Goal: Information Seeking & Learning: Learn about a topic

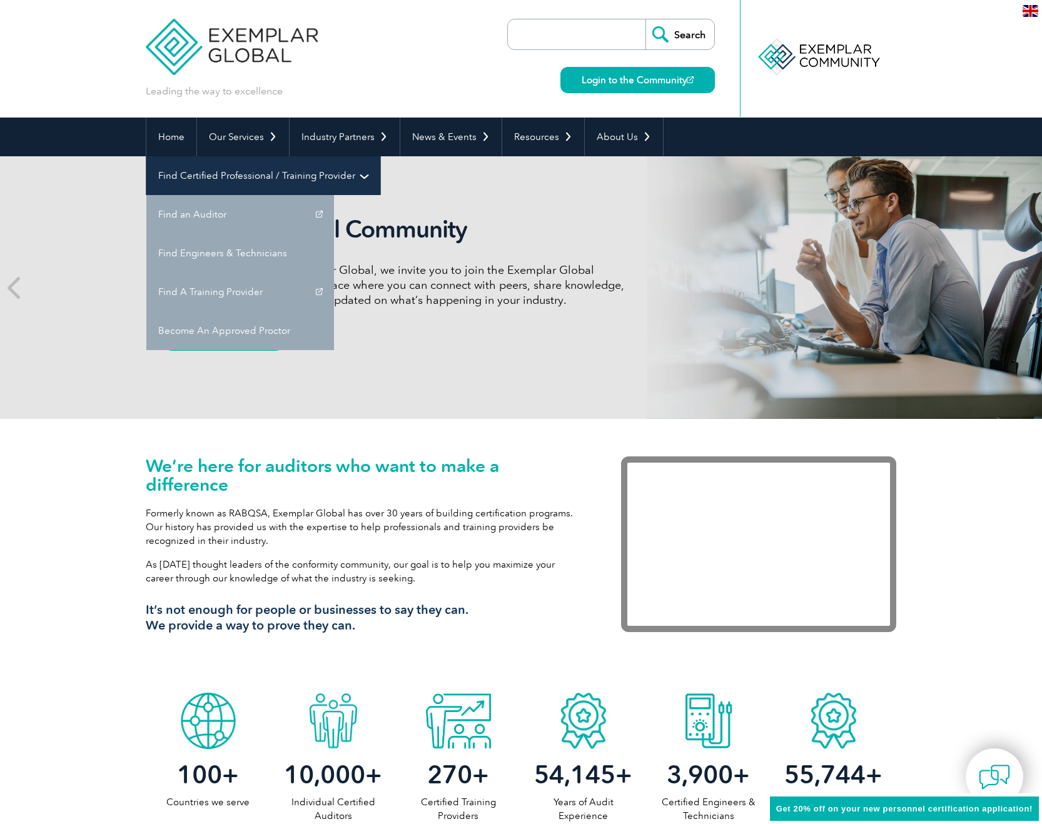
click at [380, 156] on link "Find Certified Professional / Training Provider" at bounding box center [263, 175] width 234 height 39
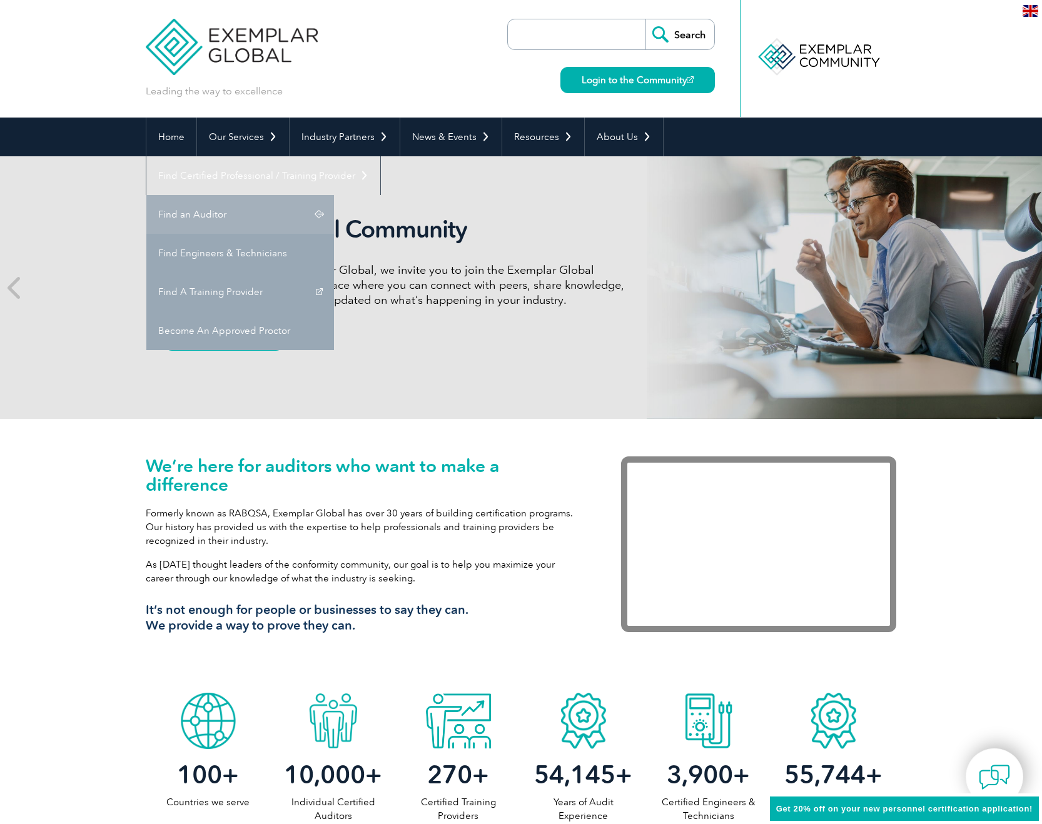
click at [334, 195] on link "Find an Auditor" at bounding box center [240, 214] width 188 height 39
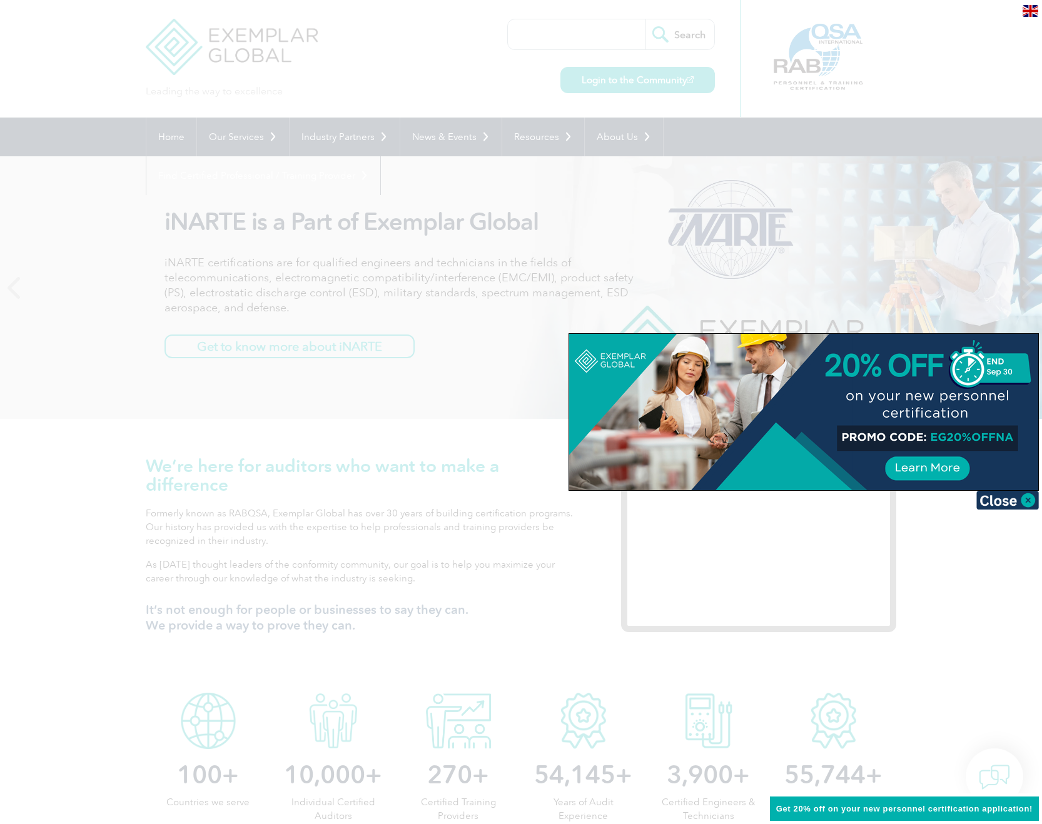
click at [960, 114] on div at bounding box center [521, 412] width 1042 height 824
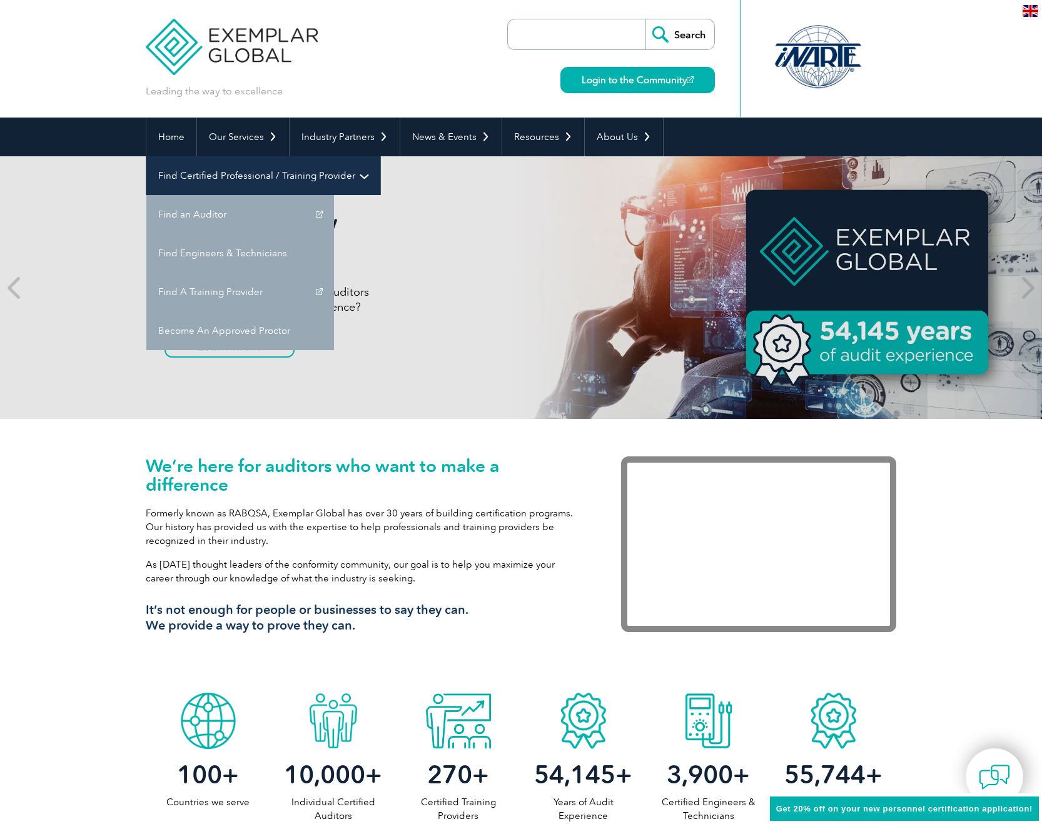
click at [380, 156] on link "Find Certified Professional / Training Provider" at bounding box center [263, 175] width 234 height 39
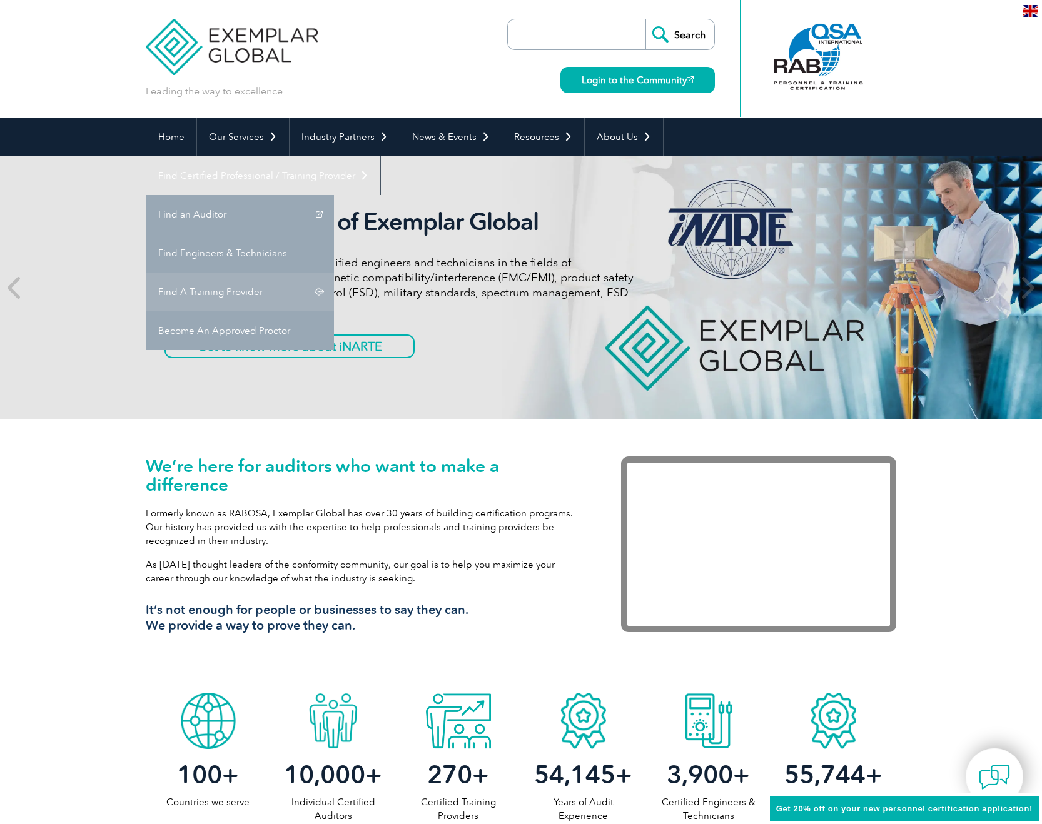
click at [334, 273] on link "Find A Training Provider" at bounding box center [240, 292] width 188 height 39
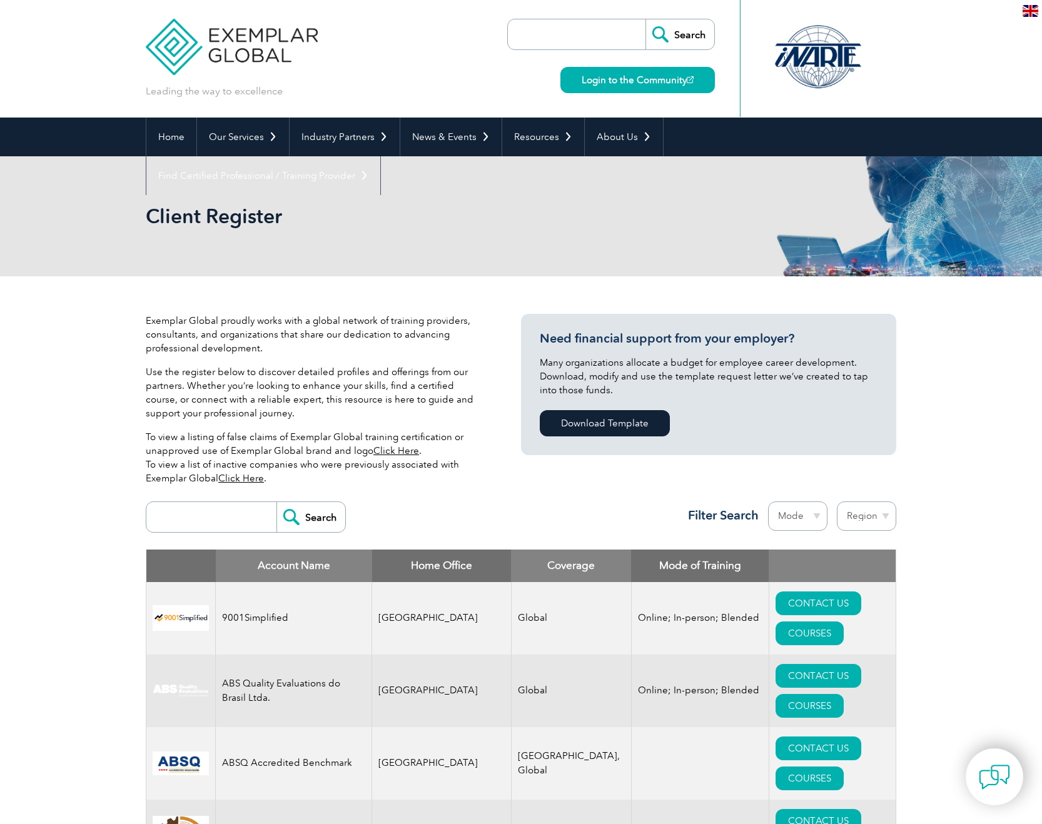
click at [213, 517] on input "search" at bounding box center [215, 517] width 124 height 30
type input "exemplar"
click at [276, 502] on input "Search" at bounding box center [310, 517] width 69 height 30
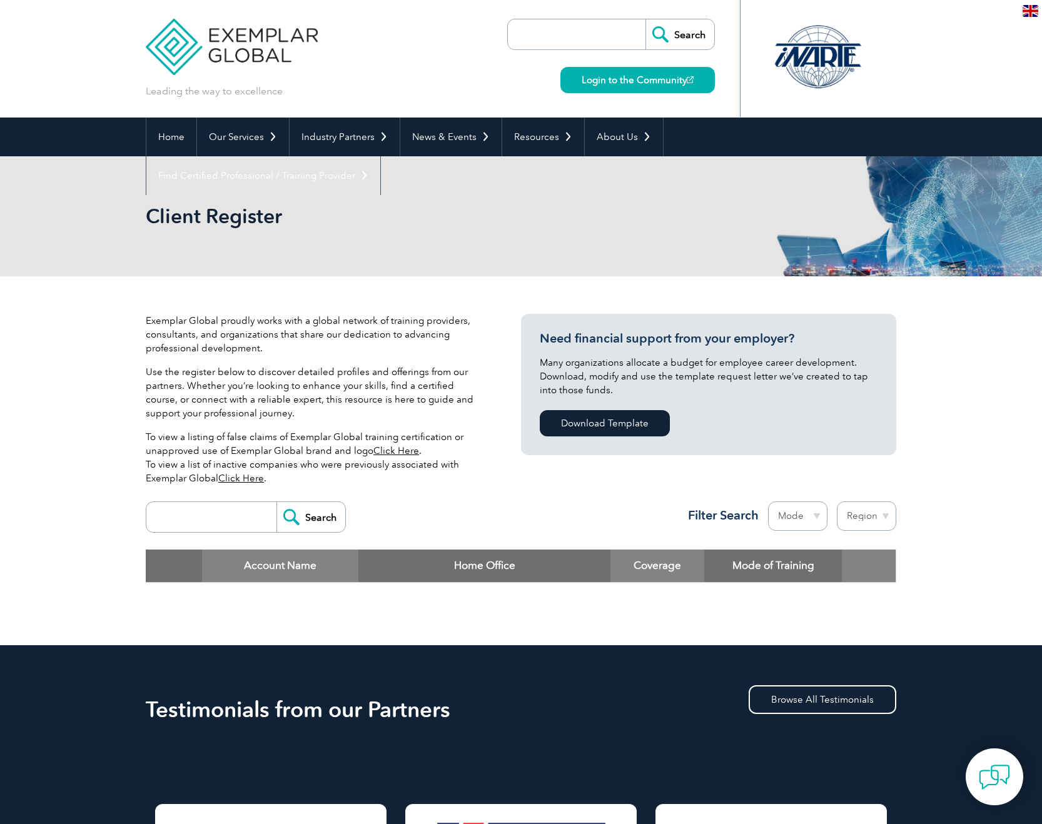
click at [223, 516] on input "search" at bounding box center [215, 517] width 124 height 30
type input "Tiexames"
click at [276, 502] on input "Search" at bounding box center [310, 517] width 69 height 30
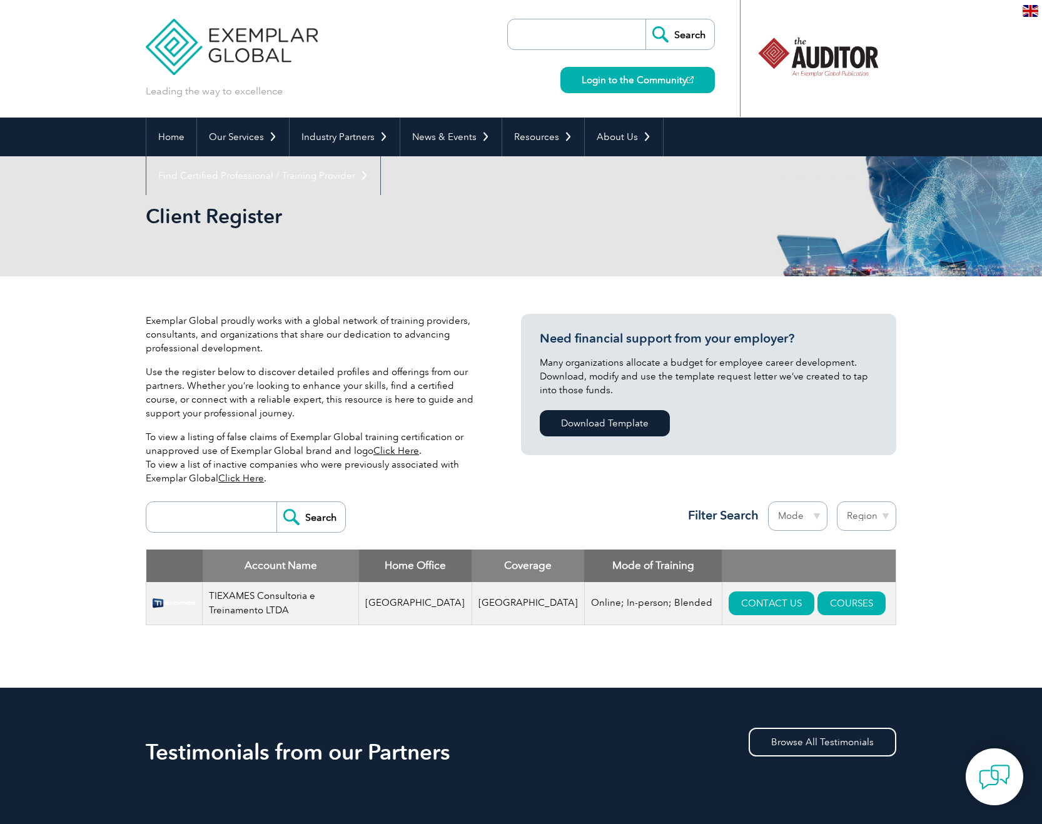
drag, startPoint x: 261, startPoint y: 600, endPoint x: 253, endPoint y: 600, distance: 7.5
click at [260, 600] on td "TIEXAMES Consultoria e Treinamento LTDA" at bounding box center [281, 603] width 156 height 43
click at [153, 602] on img at bounding box center [174, 603] width 43 height 26
click at [184, 601] on img at bounding box center [174, 603] width 43 height 26
click at [622, 600] on td "Online; In-person; Blended" at bounding box center [653, 603] width 138 height 43
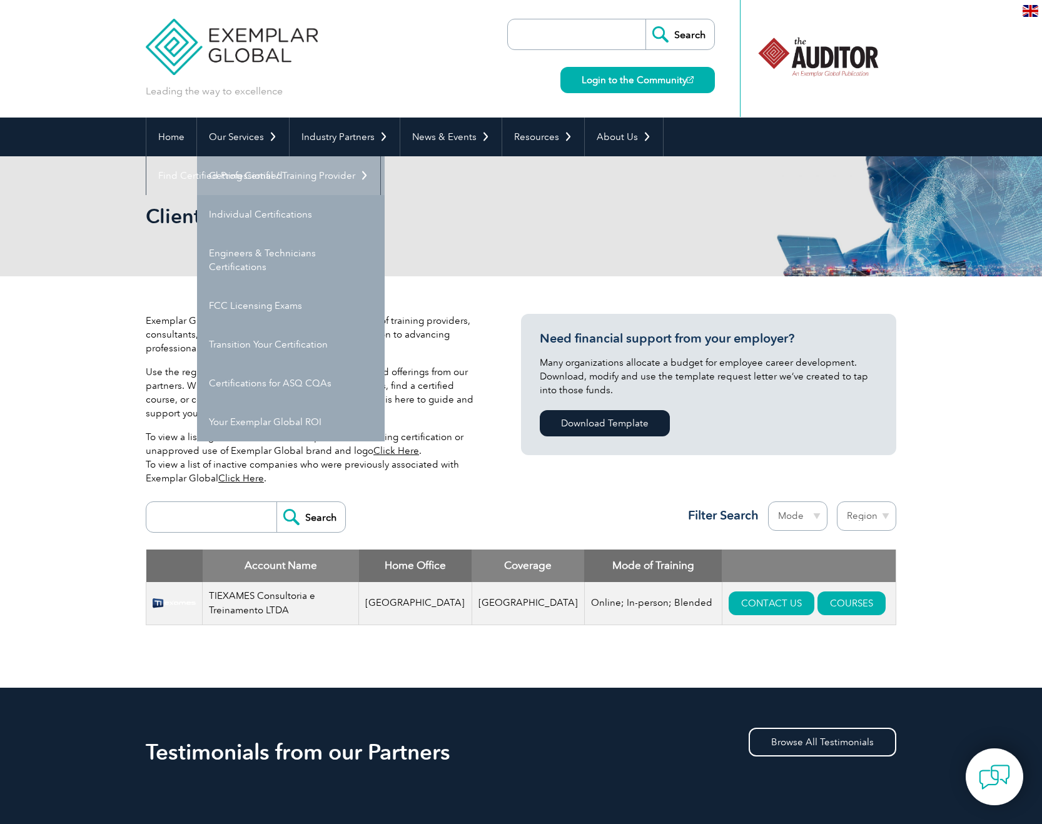
click at [250, 177] on link "Getting Certified" at bounding box center [291, 175] width 188 height 39
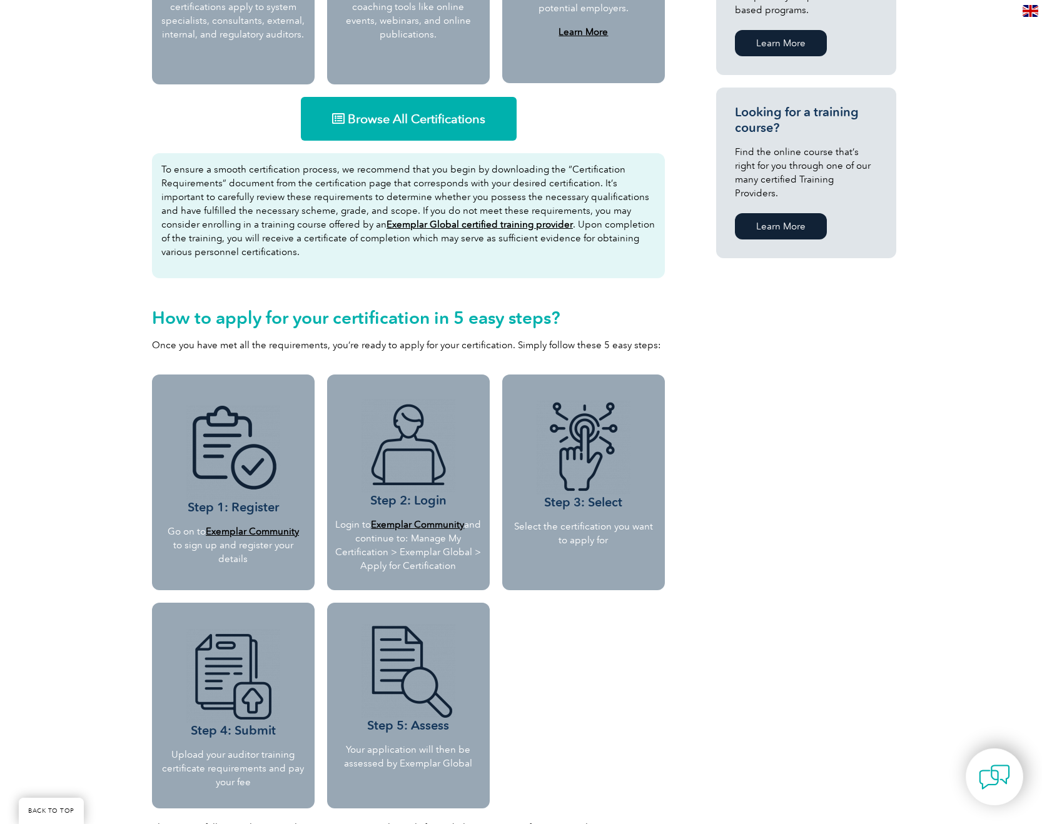
scroll to position [675, 0]
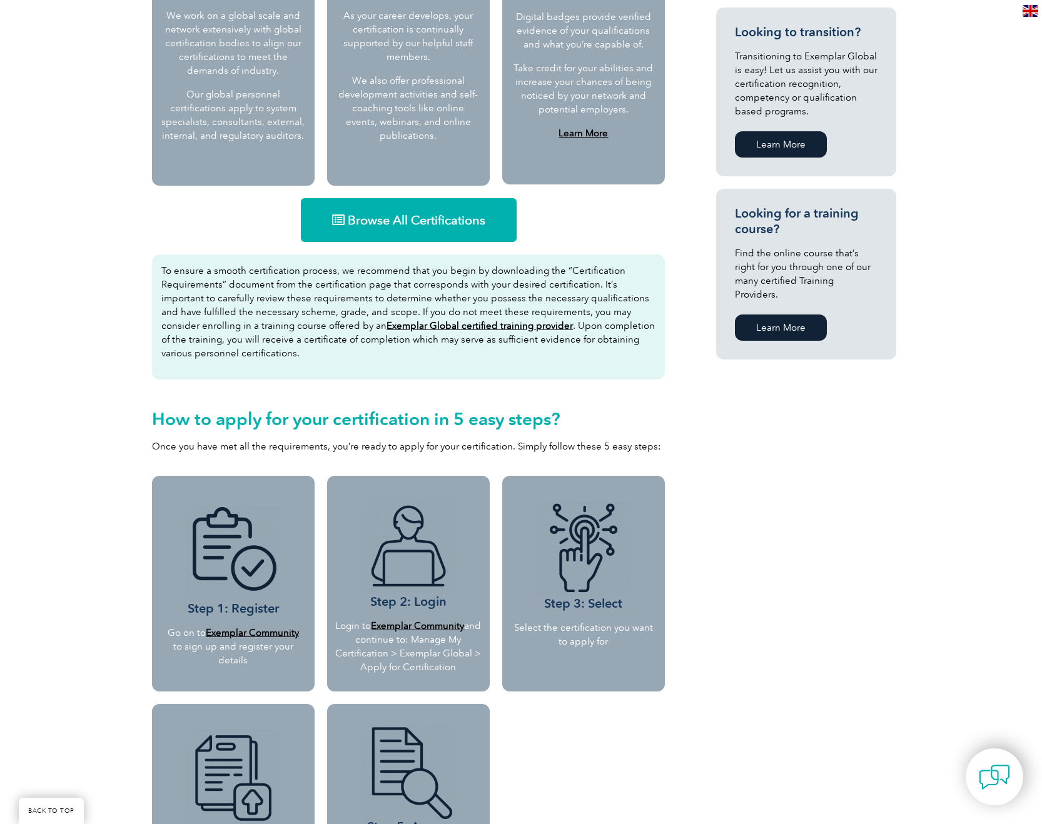
click at [434, 226] on span "Browse All Certifications" at bounding box center [417, 220] width 138 height 13
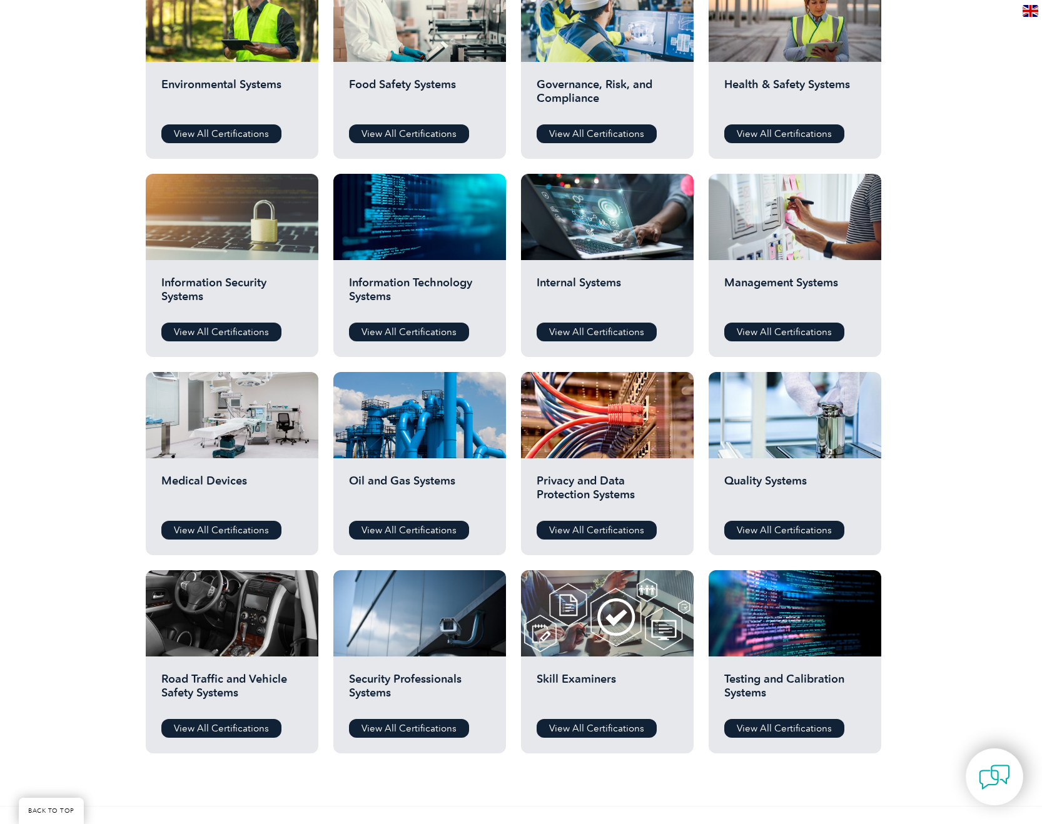
scroll to position [450, 0]
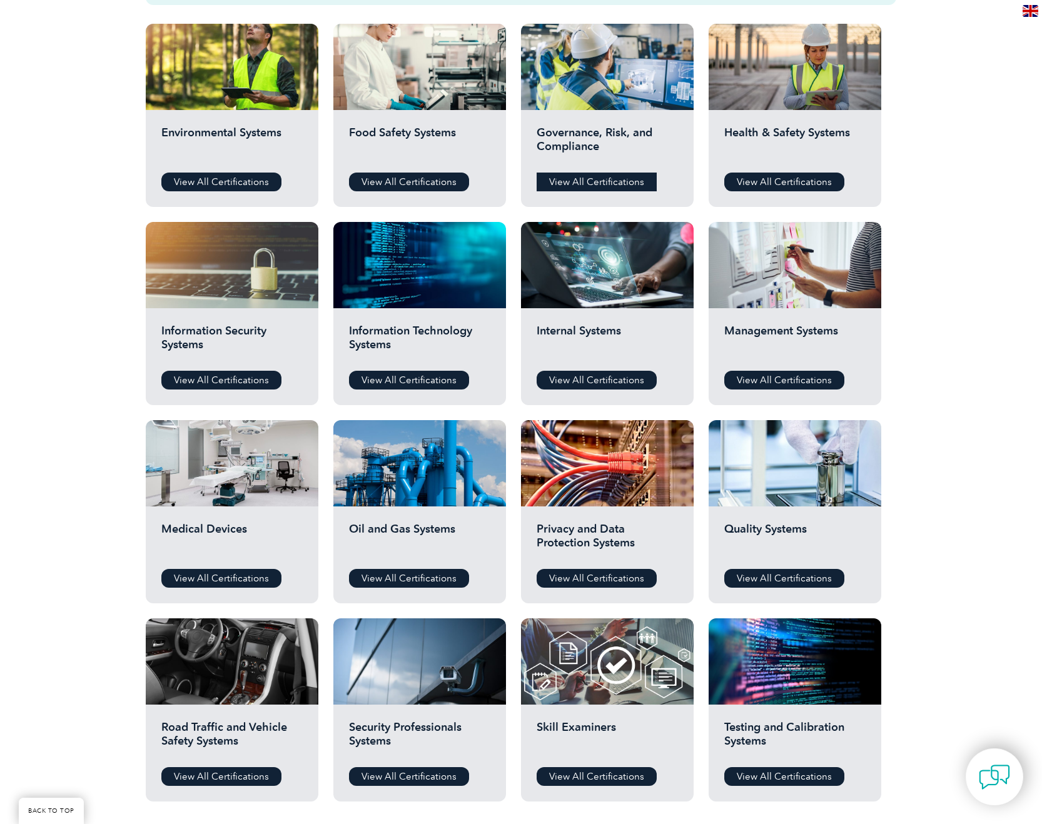
click at [594, 184] on link "View All Certifications" at bounding box center [596, 182] width 120 height 19
click at [242, 380] on link "View All Certifications" at bounding box center [221, 380] width 120 height 19
click at [410, 383] on link "View All Certifications" at bounding box center [409, 380] width 120 height 19
click at [605, 579] on link "View All Certifications" at bounding box center [596, 578] width 120 height 19
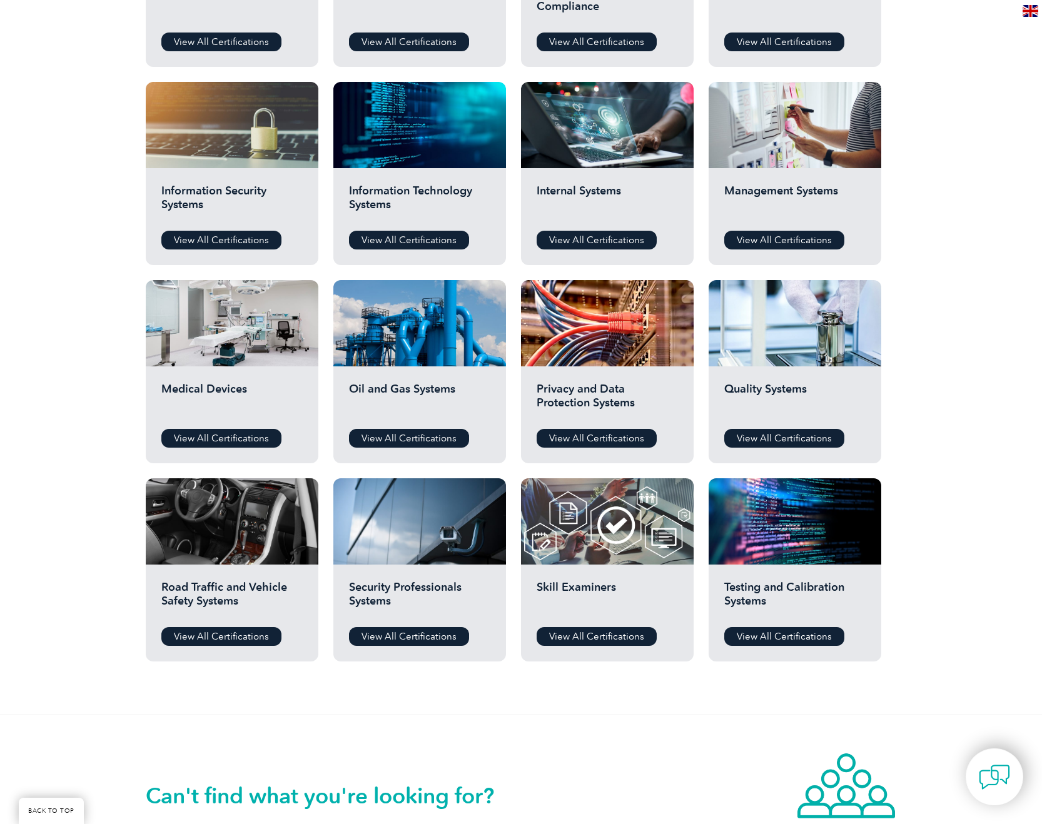
scroll to position [600, 0]
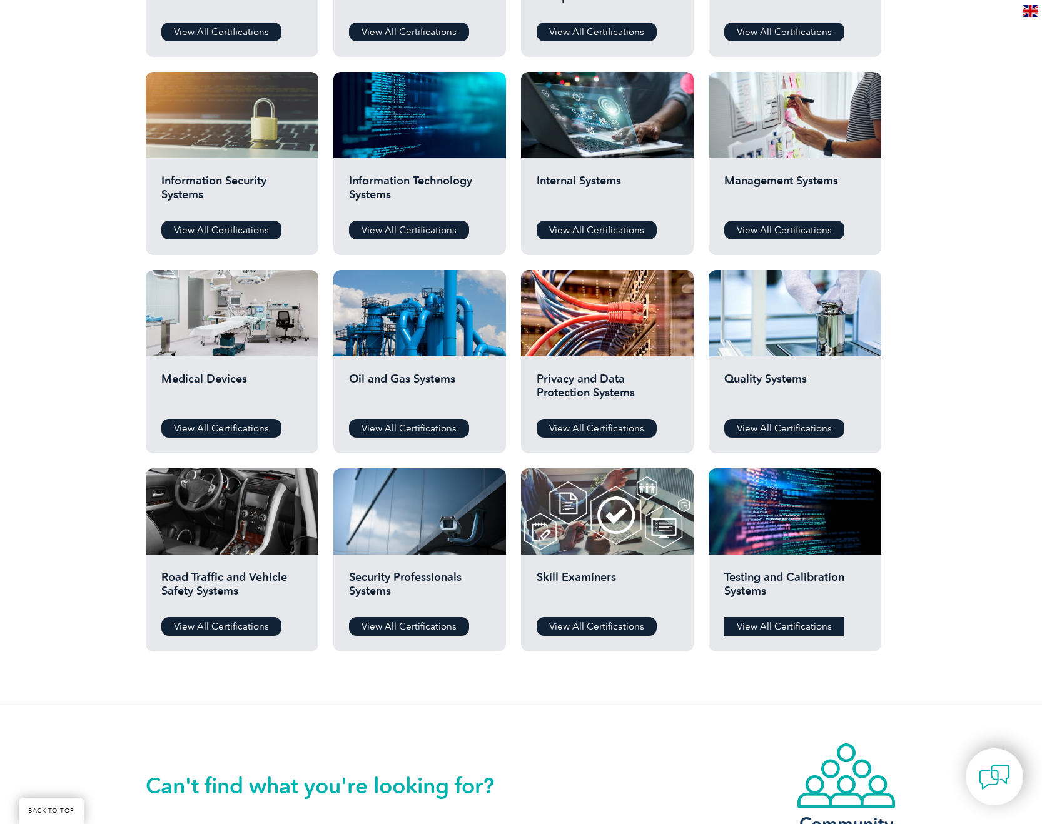
click at [785, 623] on link "View All Certifications" at bounding box center [784, 626] width 120 height 19
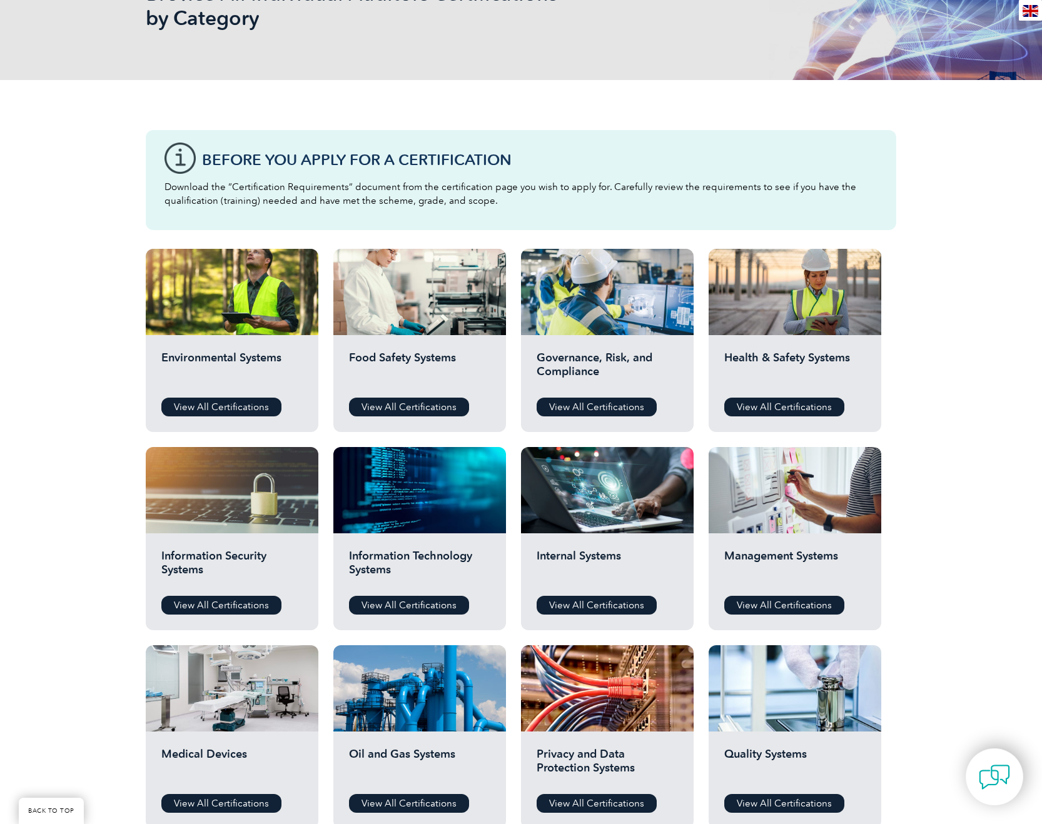
scroll to position [0, 0]
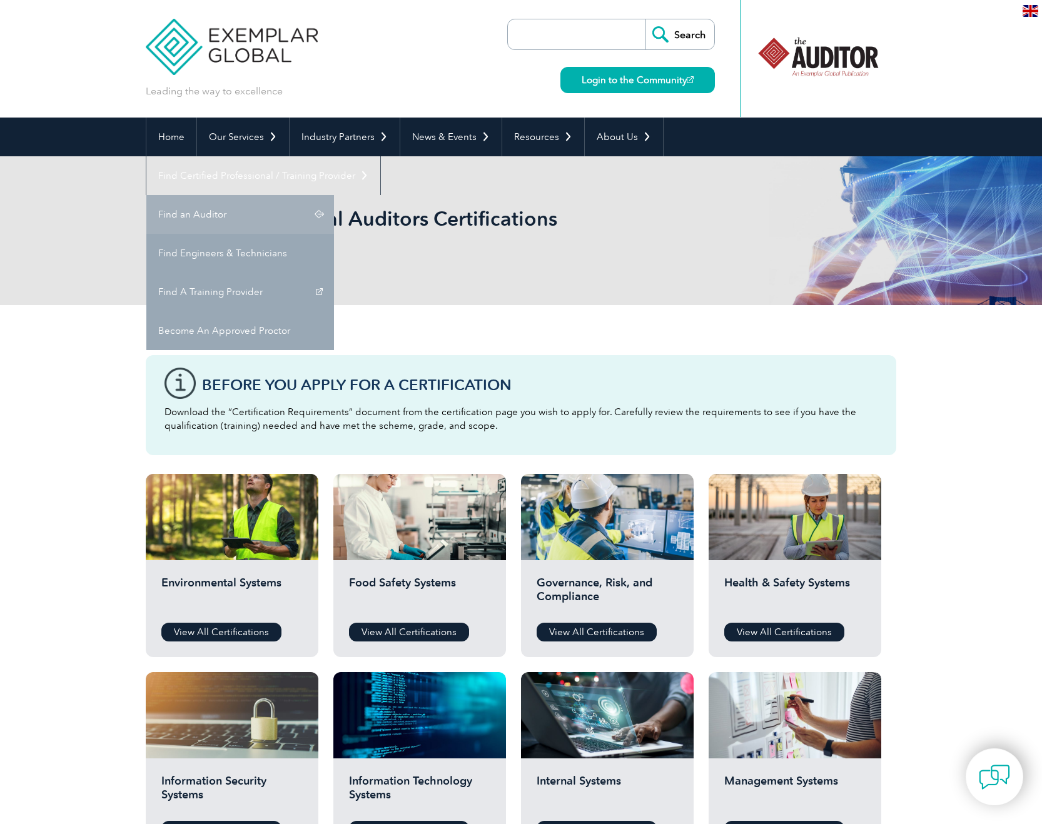
click at [334, 195] on link "Find an Auditor" at bounding box center [240, 214] width 188 height 39
